Goal: Task Accomplishment & Management: Use online tool/utility

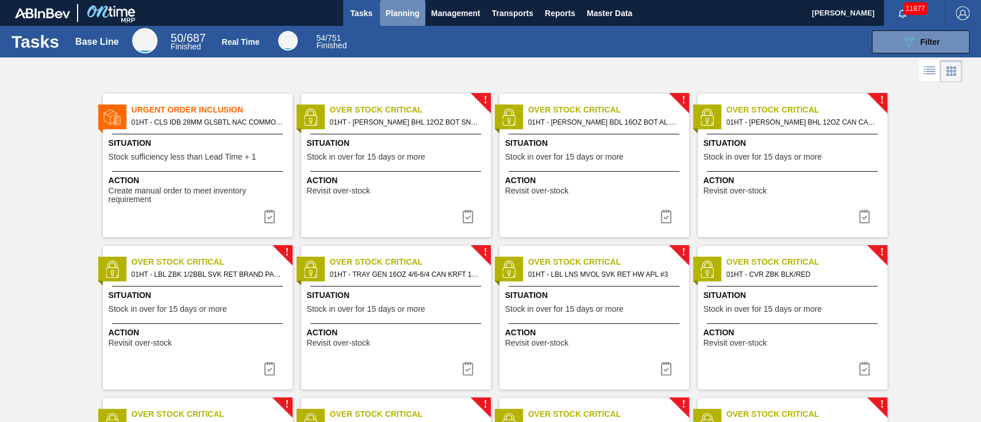
click at [409, 11] on span "Planning" at bounding box center [403, 13] width 34 height 14
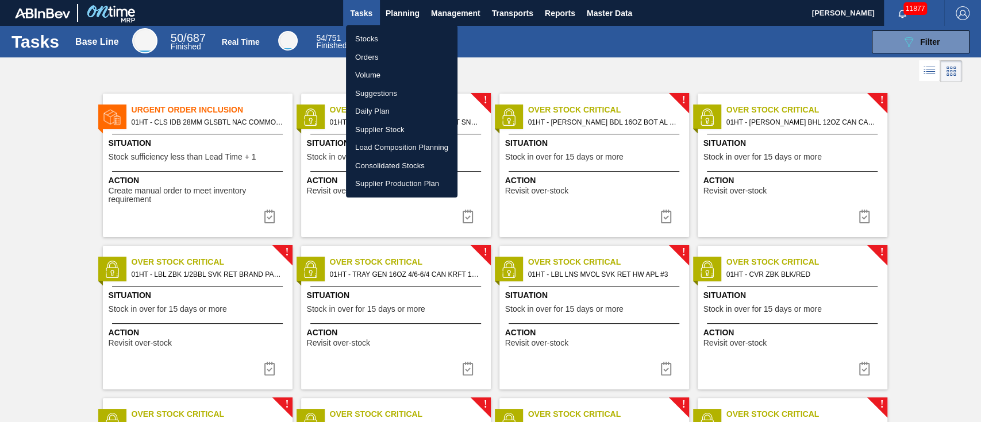
drag, startPoint x: 379, startPoint y: 88, endPoint x: 394, endPoint y: 88, distance: 14.4
click at [379, 88] on li "Suggestions" at bounding box center [402, 93] width 112 height 18
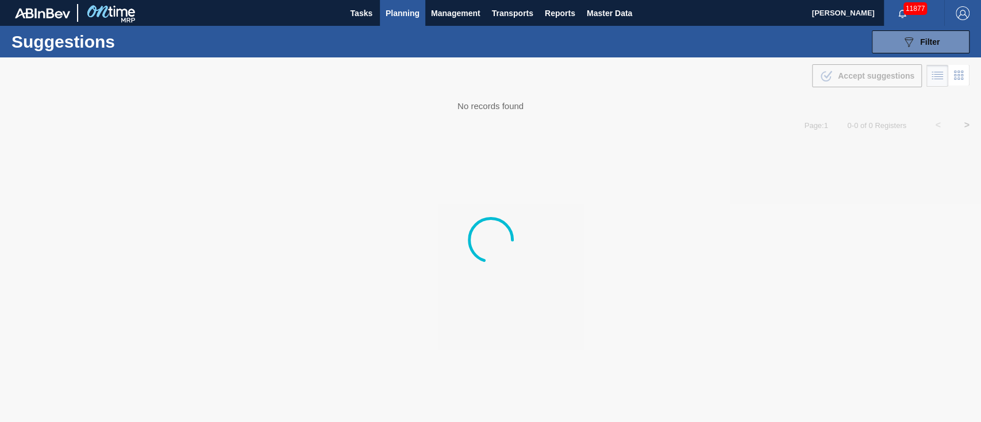
type from "[DATE]"
type to "[DATE]"
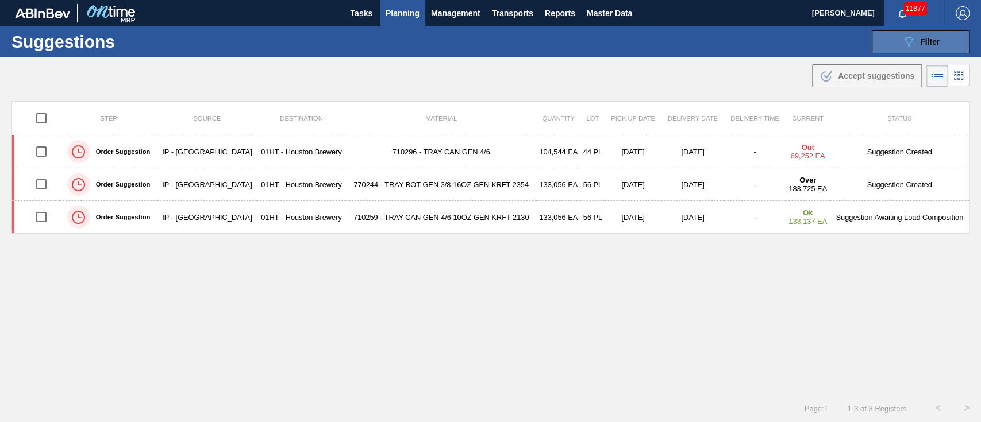
click at [935, 41] on span "Filter" at bounding box center [930, 41] width 20 height 9
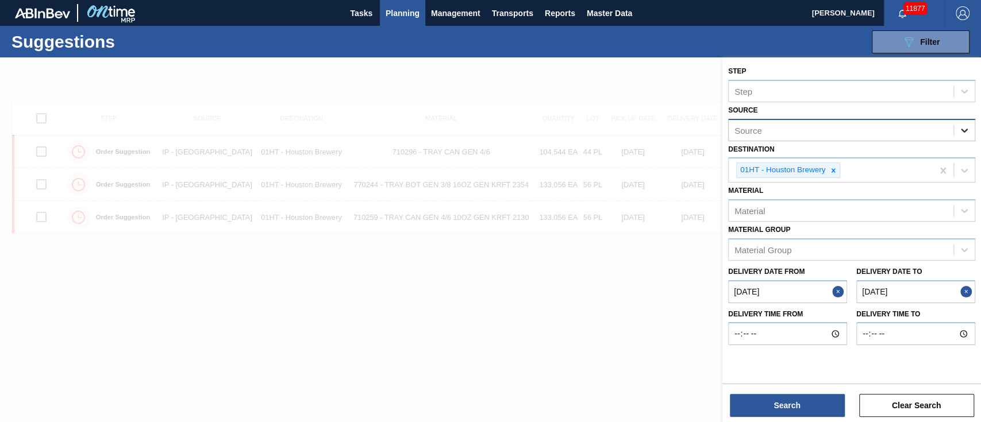
click at [963, 132] on icon at bounding box center [964, 130] width 11 height 11
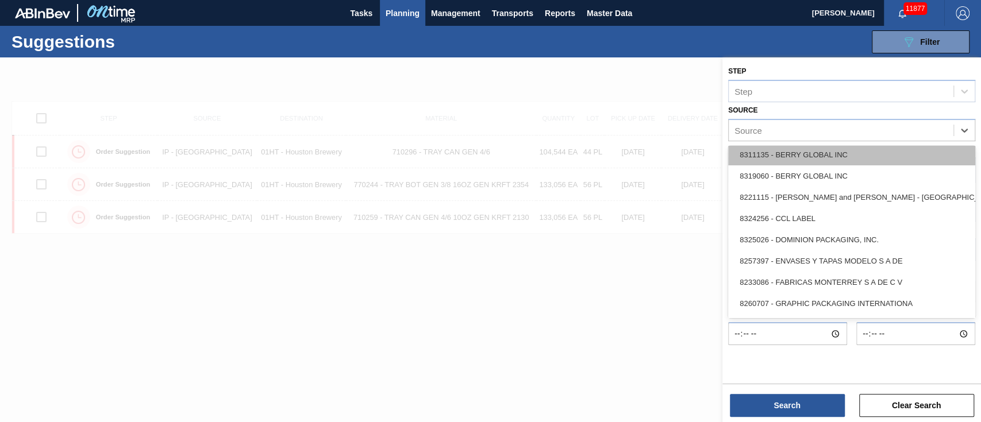
scroll to position [153, 0]
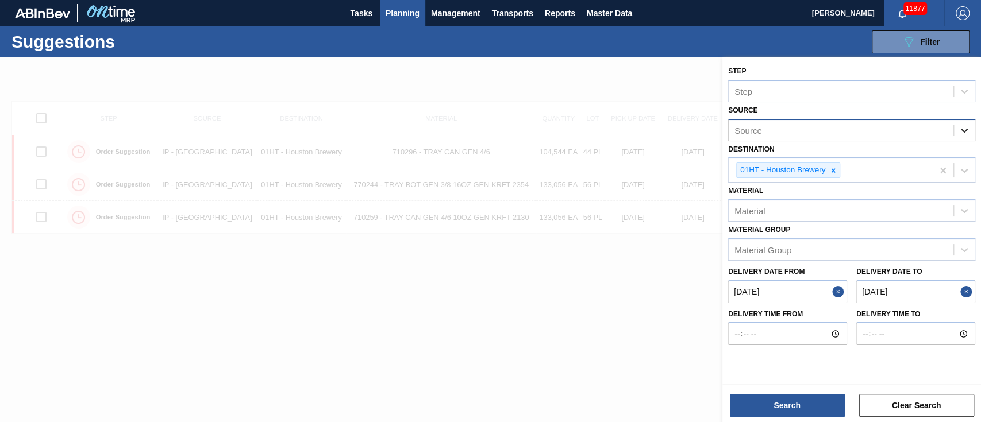
click at [968, 125] on icon at bounding box center [964, 130] width 11 height 11
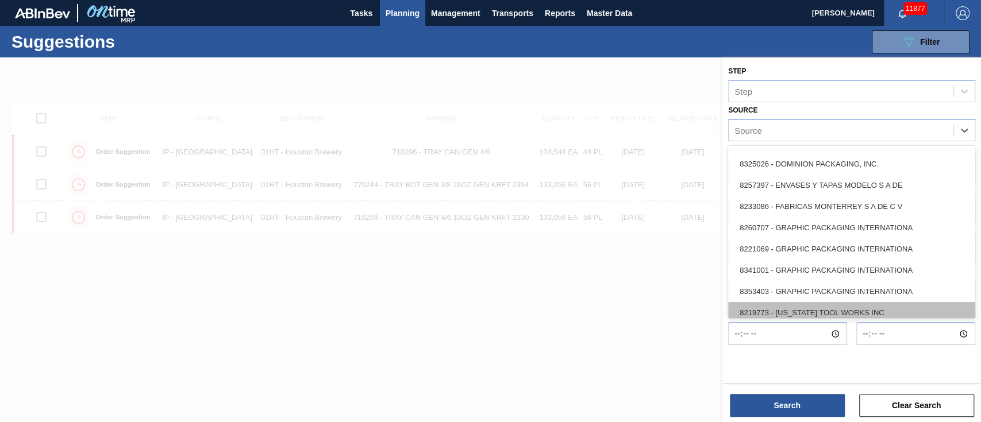
scroll to position [230, 0]
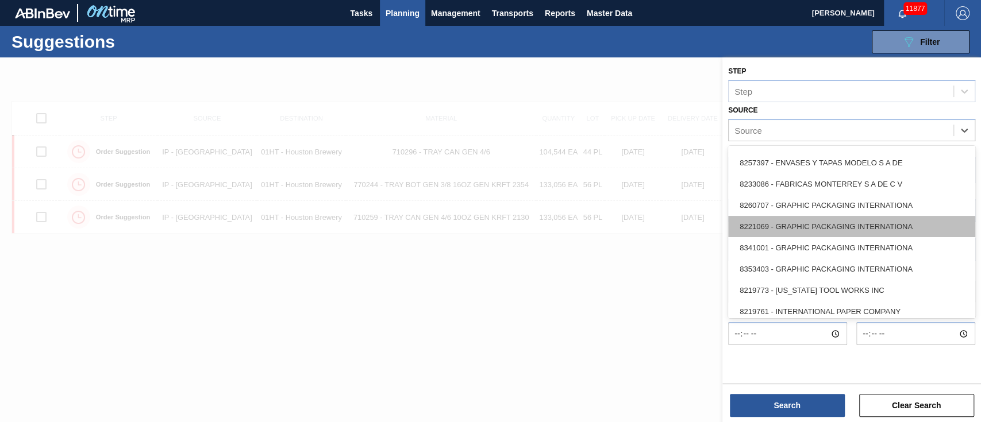
click at [809, 232] on div "8221069 - GRAPHIC PACKAGING INTERNATIONA" at bounding box center [851, 226] width 247 height 21
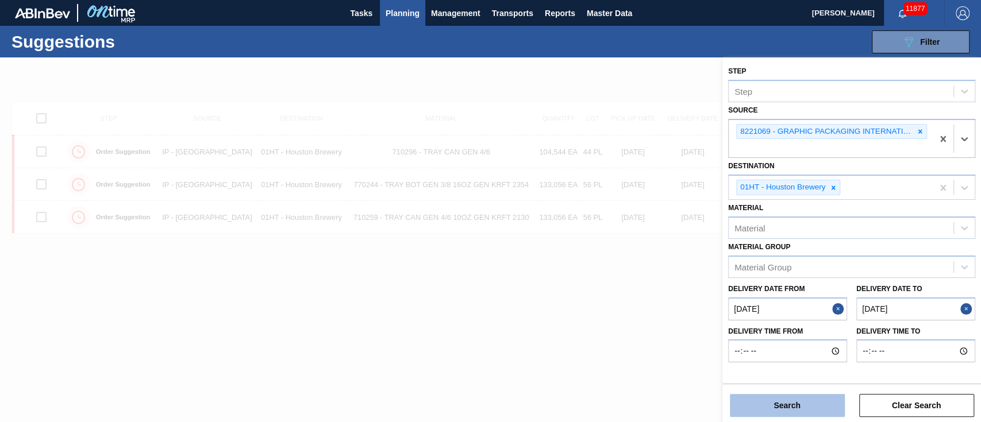
click at [793, 402] on button "Search" at bounding box center [787, 405] width 115 height 23
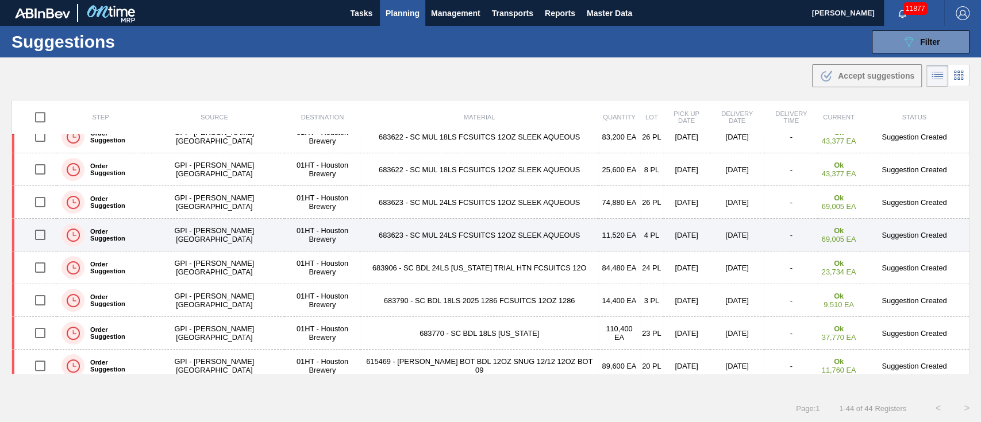
scroll to position [996, 0]
